Goal: Find specific page/section: Find specific page/section

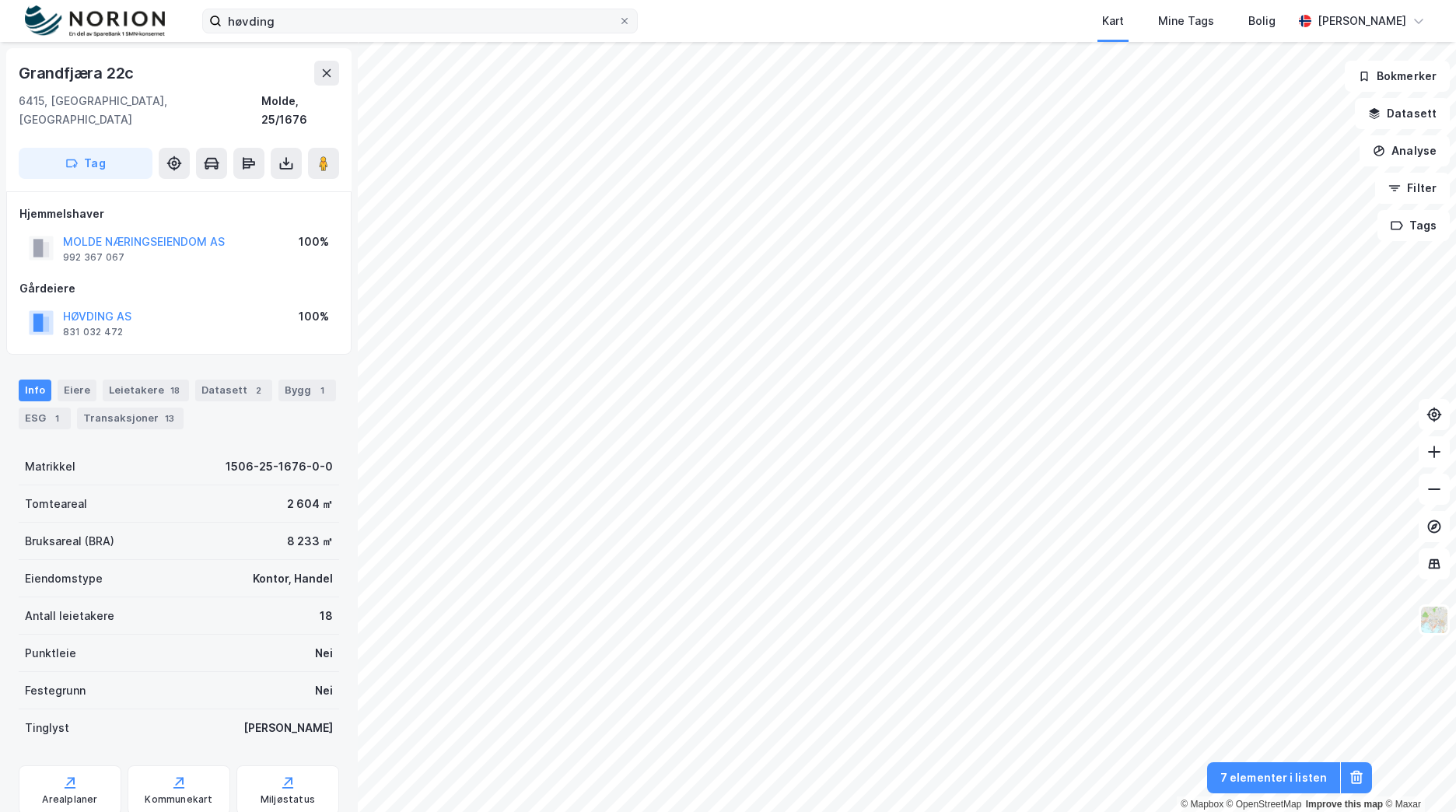
scroll to position [2, 0]
click at [274, 27] on input "høvding" at bounding box center [420, 21] width 397 height 23
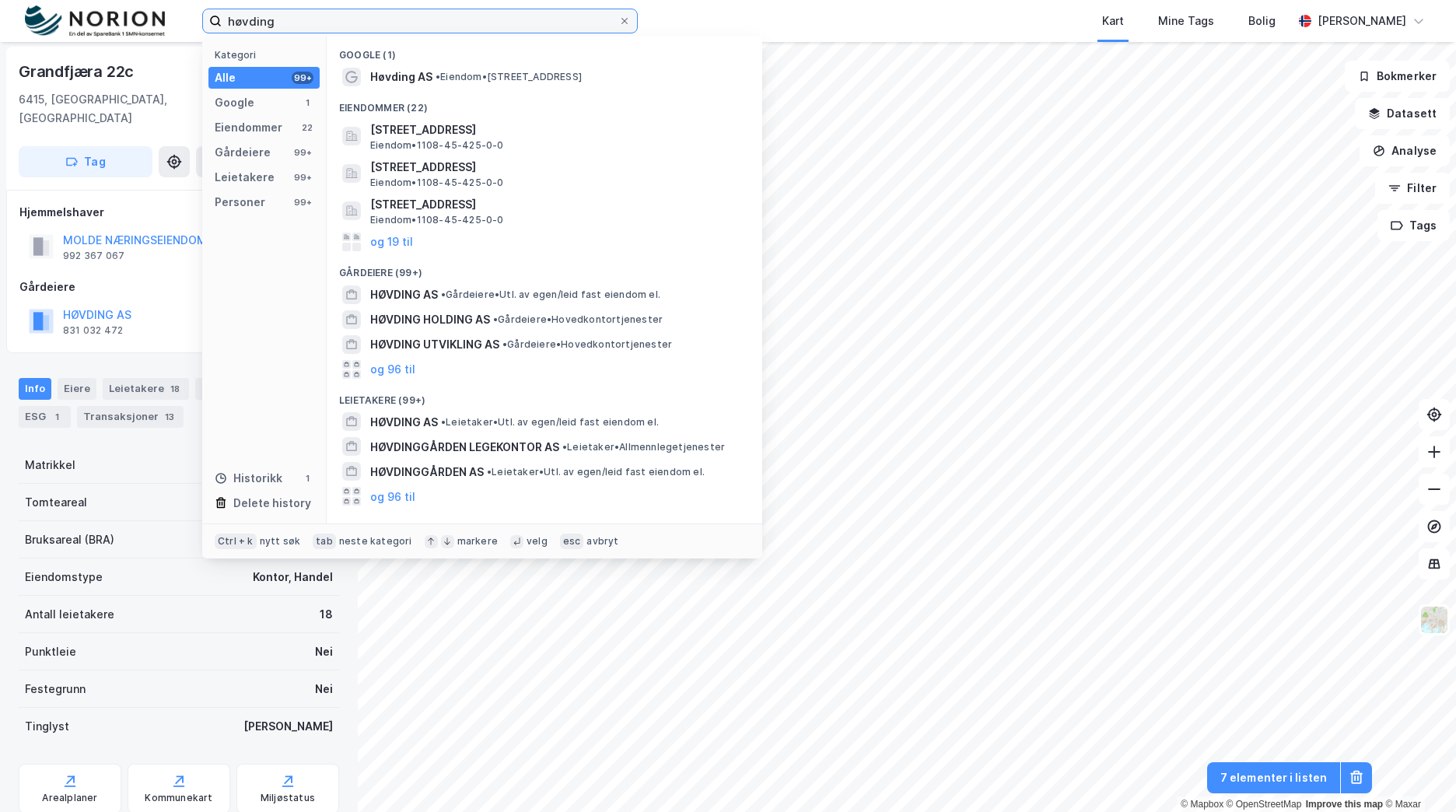
click at [274, 27] on input "høvding" at bounding box center [420, 21] width 397 height 23
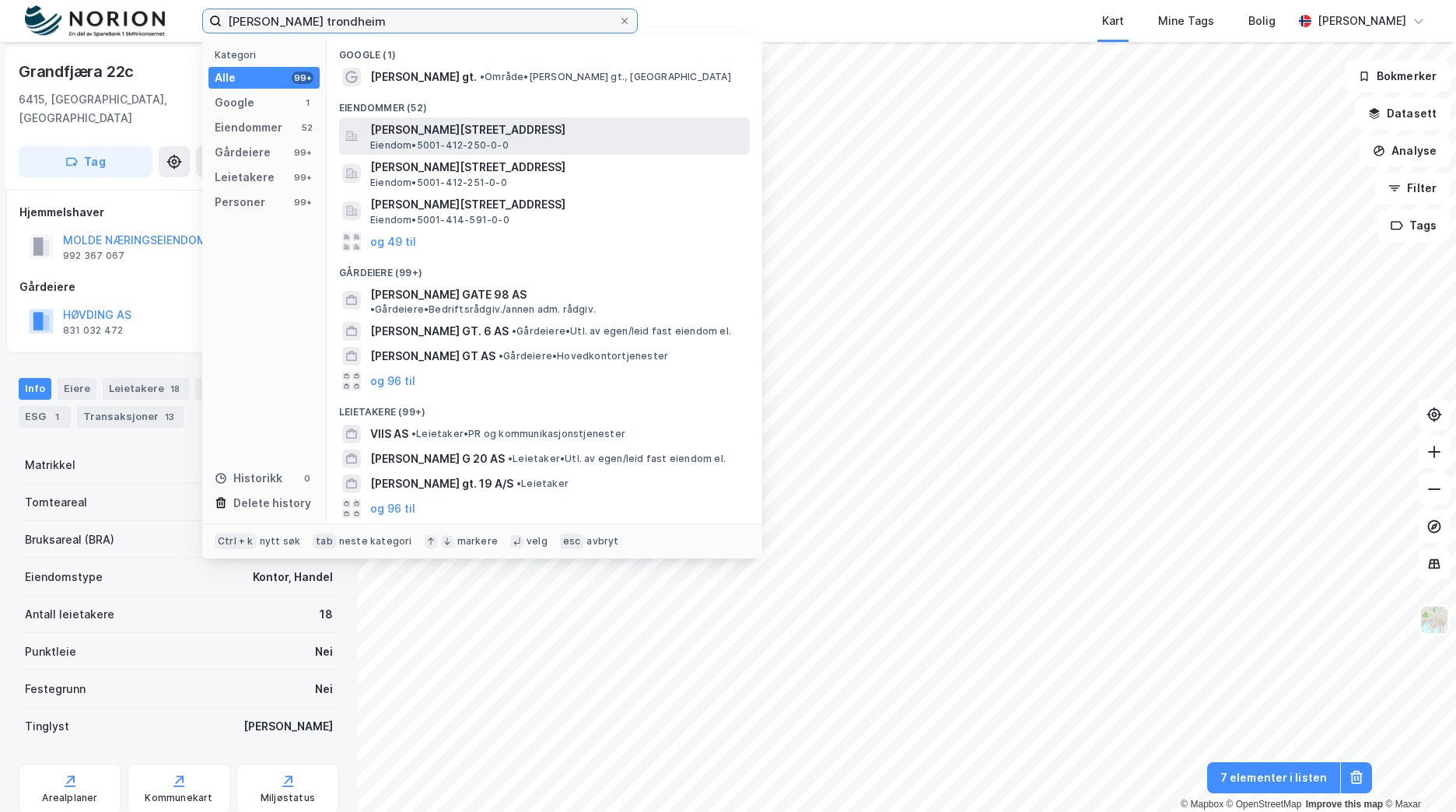
type input "haakon viis trondheim"
click at [554, 130] on span "[PERSON_NAME][STREET_ADDRESS]" at bounding box center [557, 129] width 373 height 19
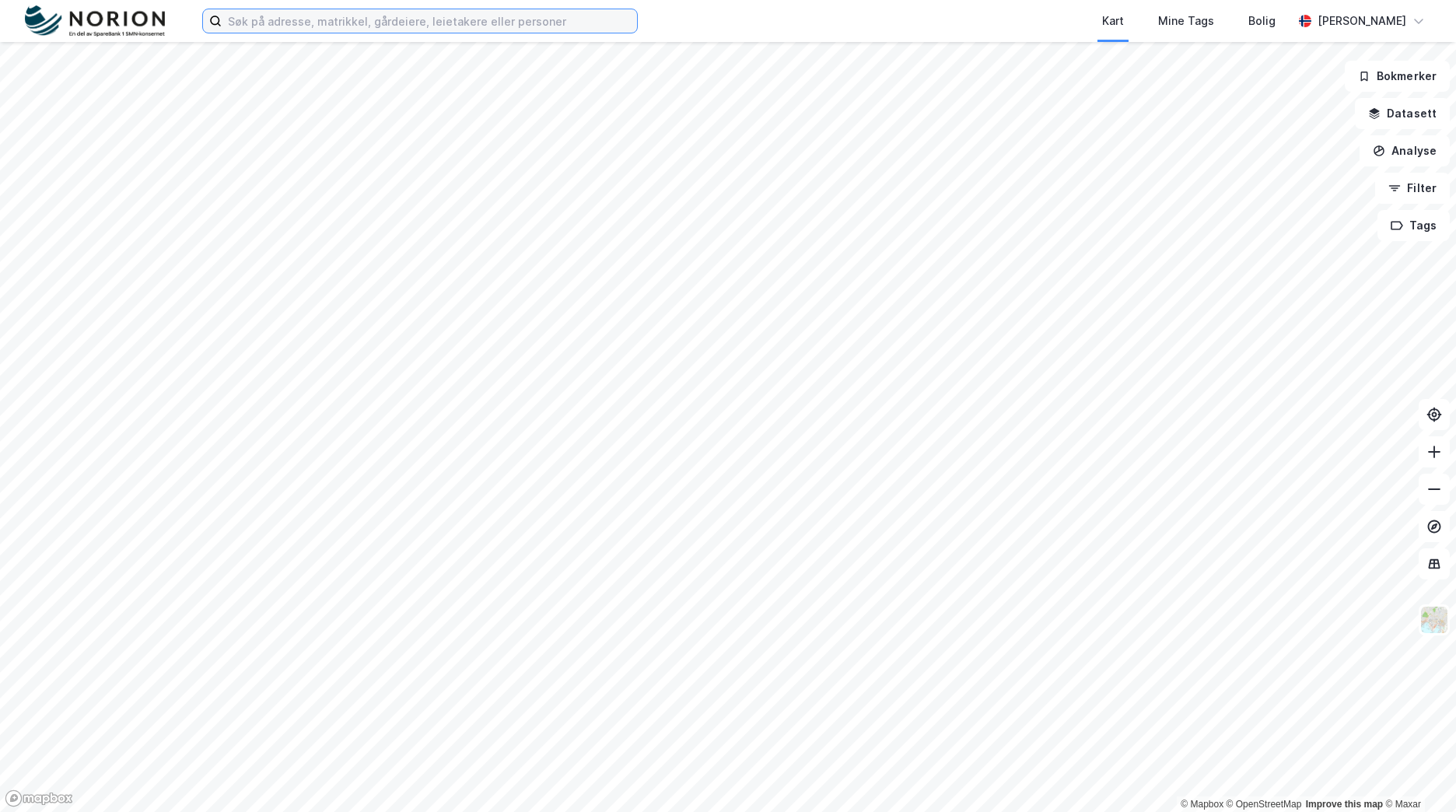
click at [281, 23] on input at bounding box center [430, 21] width 416 height 23
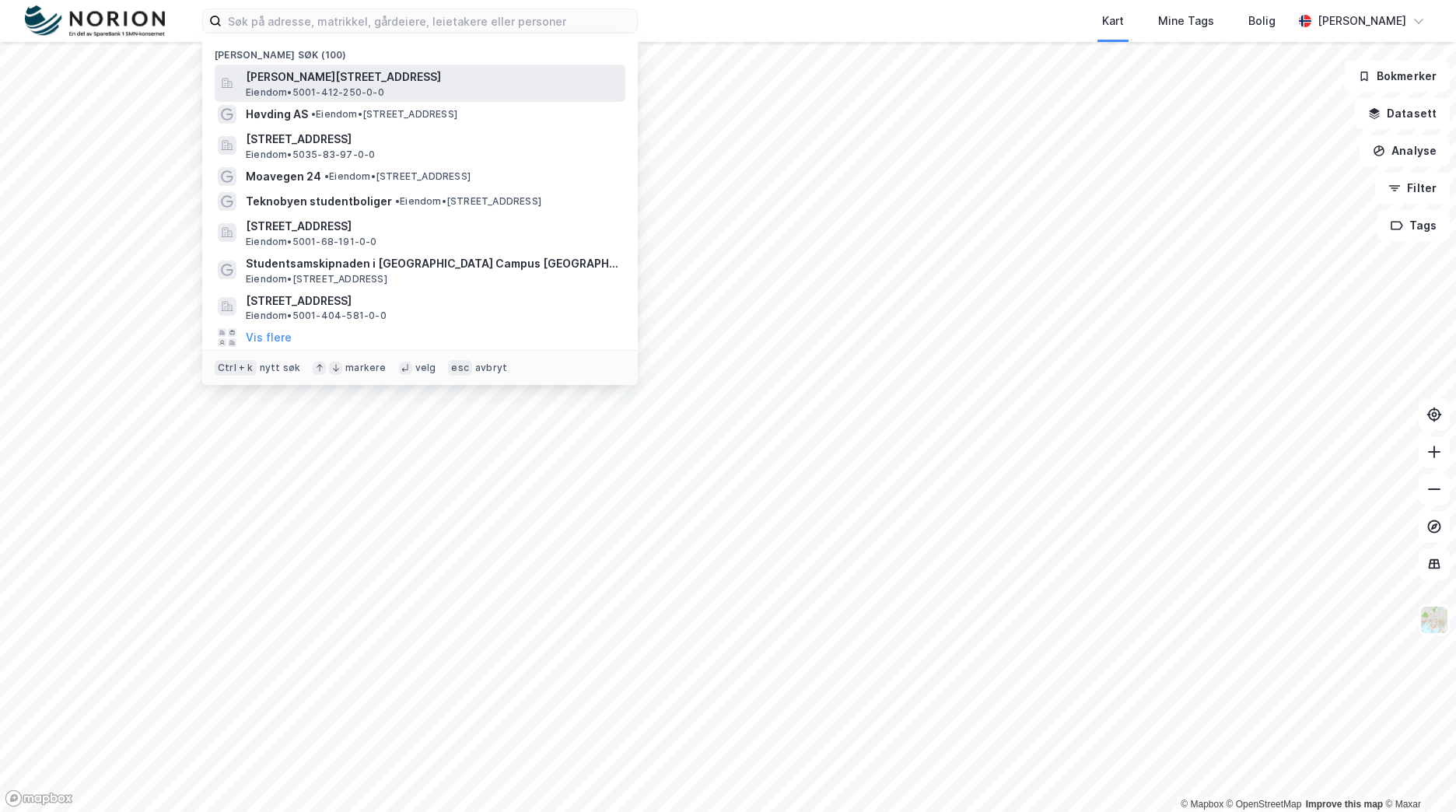
click at [294, 80] on span "[PERSON_NAME][STREET_ADDRESS]" at bounding box center [433, 77] width 373 height 19
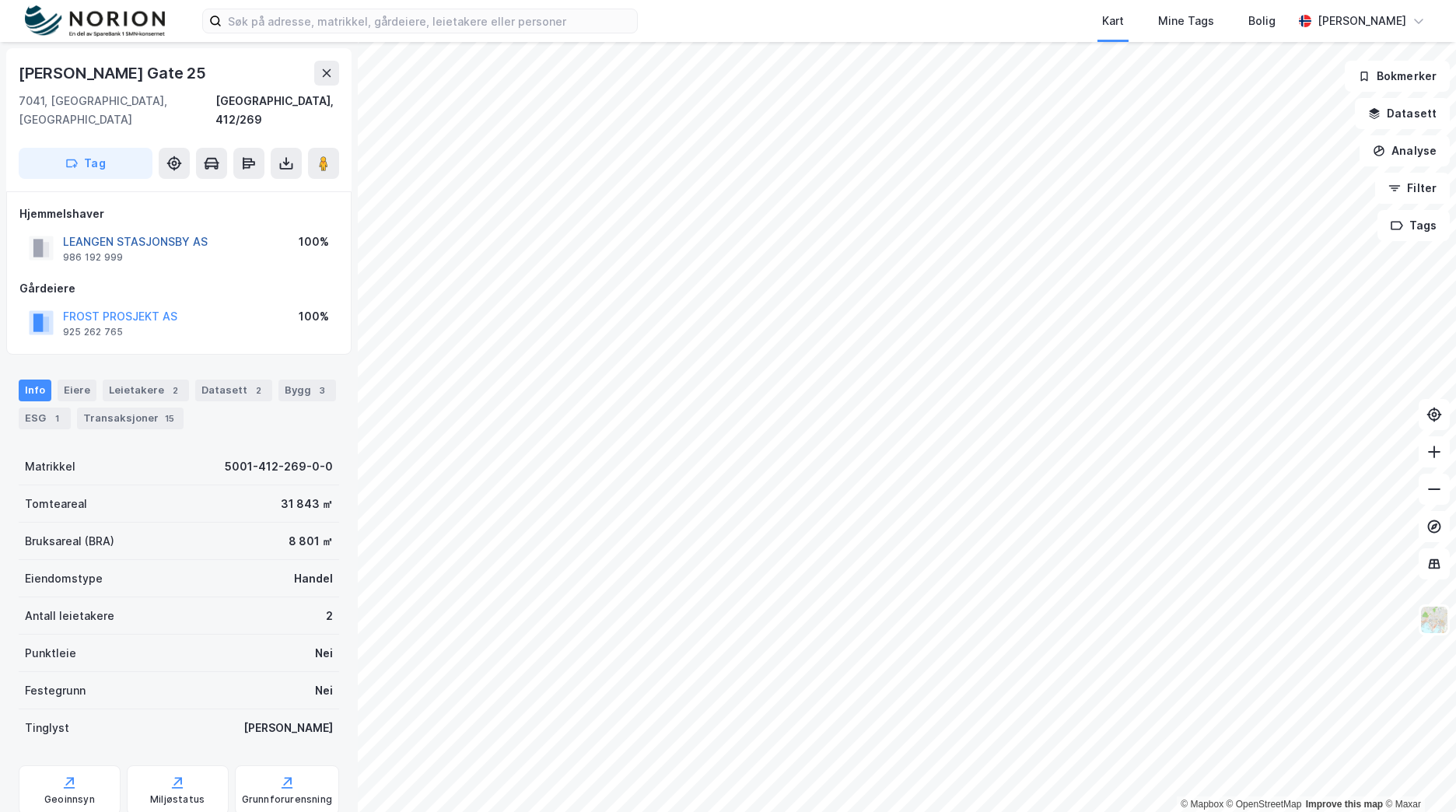
click at [0, 0] on button "LEANGEN STASJONSBY AS" at bounding box center [0, 0] width 0 height 0
